Goal: Task Accomplishment & Management: Use online tool/utility

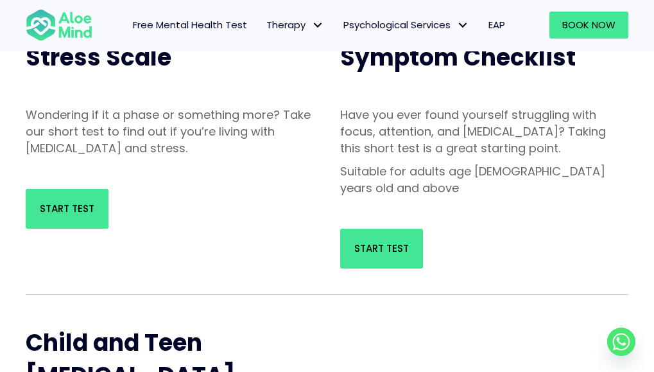
scroll to position [222, 0]
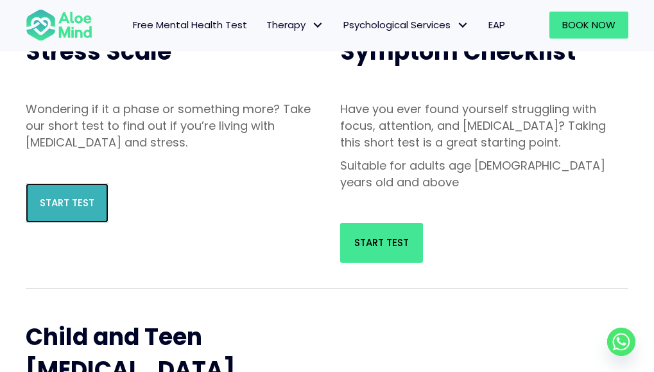
click at [46, 207] on span "Start Test" at bounding box center [67, 202] width 55 height 13
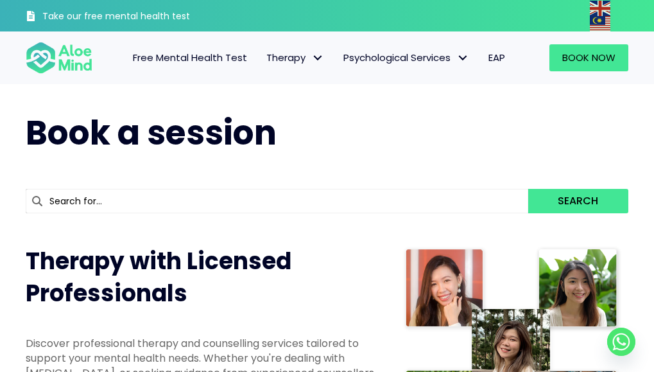
click at [213, 62] on span "Free Mental Health Test" at bounding box center [190, 57] width 114 height 13
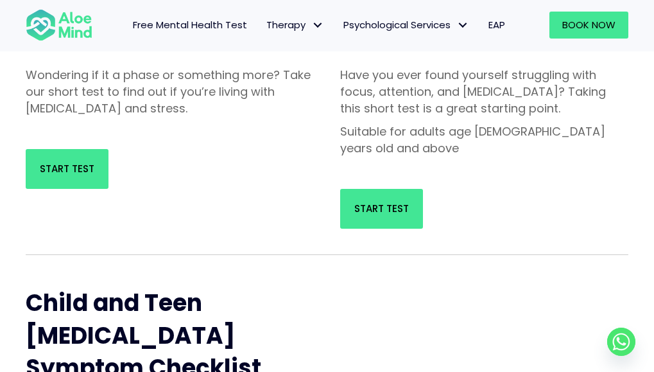
scroll to position [257, 0]
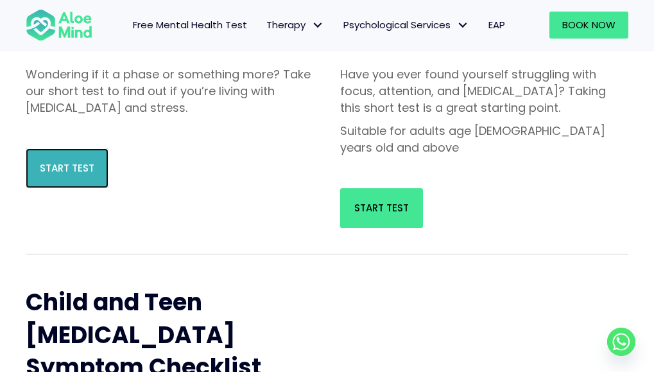
click at [76, 171] on span "Start Test" at bounding box center [67, 167] width 55 height 13
